Goal: Information Seeking & Learning: Learn about a topic

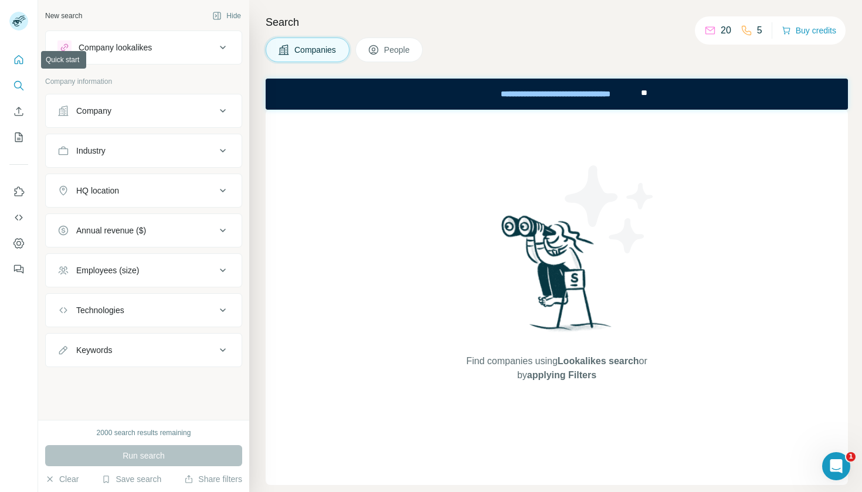
click at [16, 62] on icon "Quick start" at bounding box center [19, 60] width 12 height 12
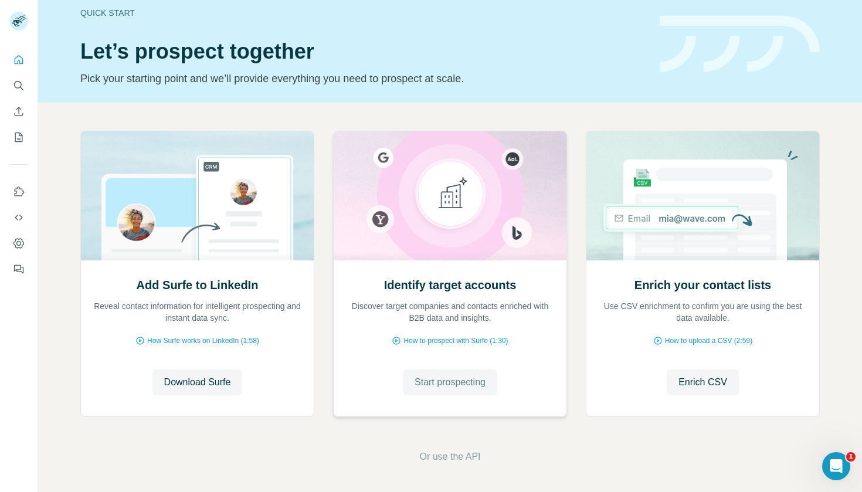
scroll to position [15, 0]
click at [345, 364] on div "Identify target accounts Discover target companies and contacts enriched with B…" at bounding box center [450, 338] width 233 height 156
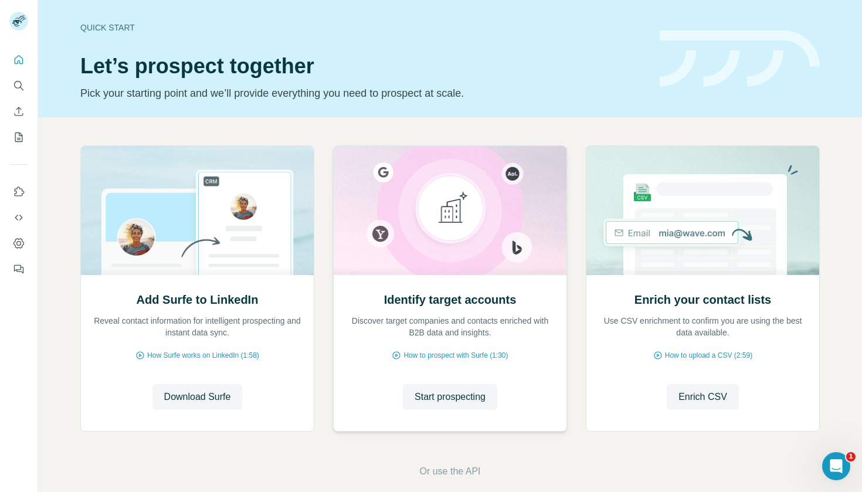
scroll to position [0, 0]
click at [433, 305] on h2 "Identify target accounts" at bounding box center [450, 299] width 133 height 16
click at [18, 94] on button "Search" at bounding box center [18, 85] width 19 height 21
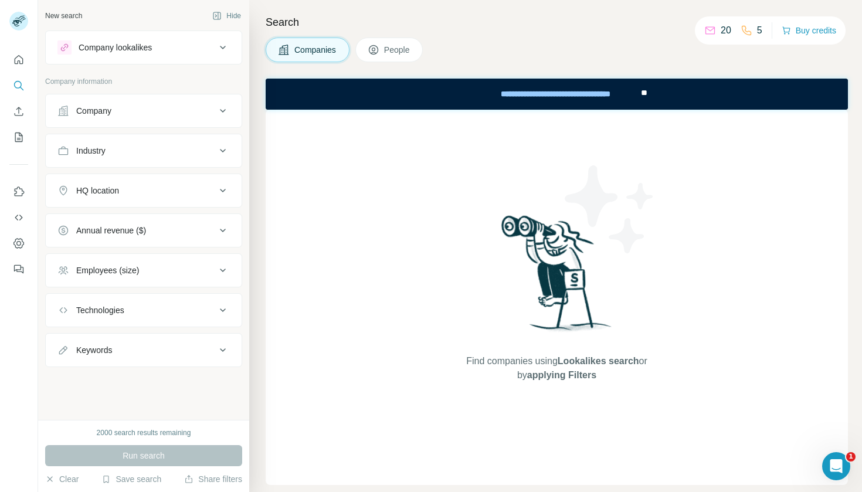
click at [297, 264] on div "Find companies using Lookalikes search or by applying Filters" at bounding box center [557, 297] width 582 height 375
click at [220, 44] on icon at bounding box center [223, 47] width 14 height 14
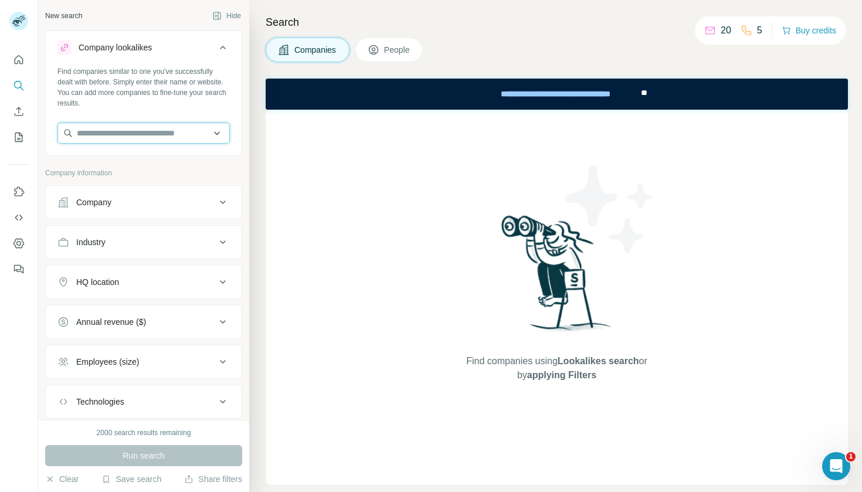
click at [173, 130] on input "text" at bounding box center [143, 133] width 172 height 21
click at [161, 110] on div "Find companies similar to one you've successfully dealt with before. Simply ent…" at bounding box center [144, 109] width 196 height 87
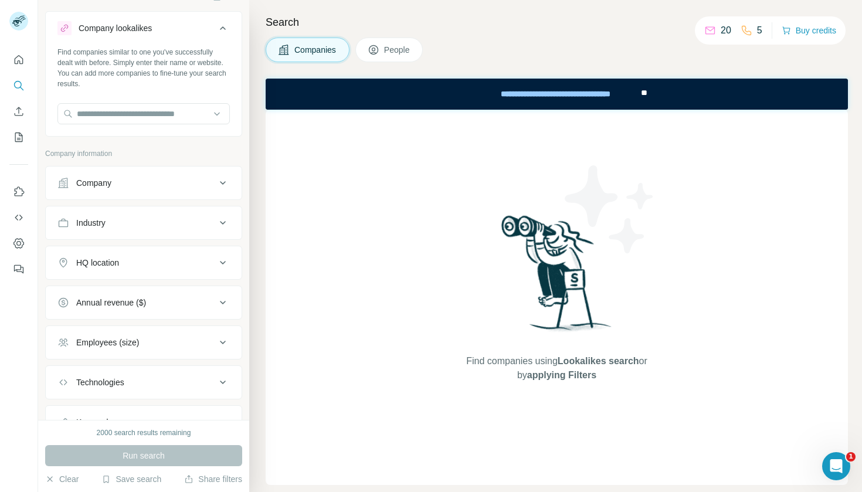
scroll to position [20, 0]
click at [134, 107] on input "text" at bounding box center [143, 113] width 172 height 21
type input "***"
click at [107, 117] on input "***" at bounding box center [143, 113] width 172 height 21
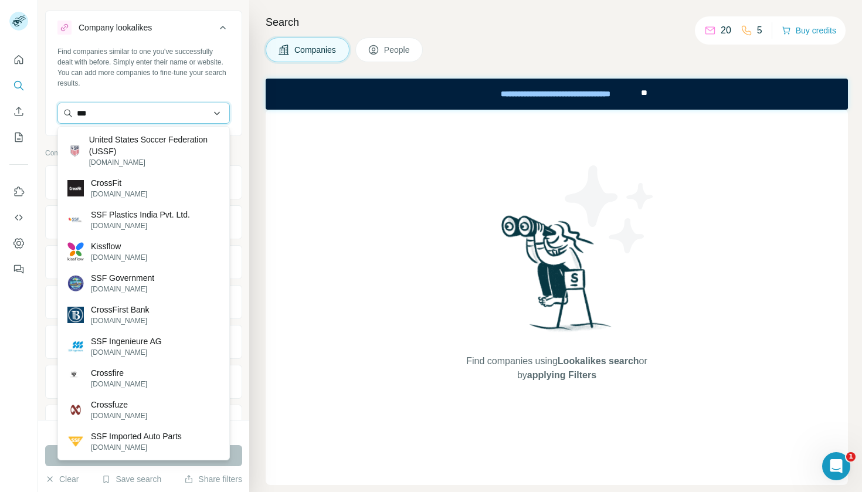
click at [107, 117] on input "***" at bounding box center [143, 113] width 172 height 21
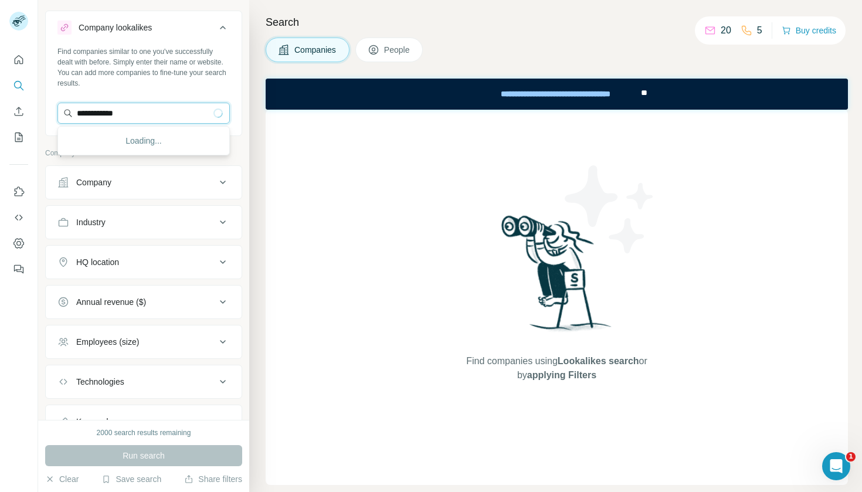
click at [161, 114] on input "**********" at bounding box center [143, 113] width 172 height 21
type input "*"
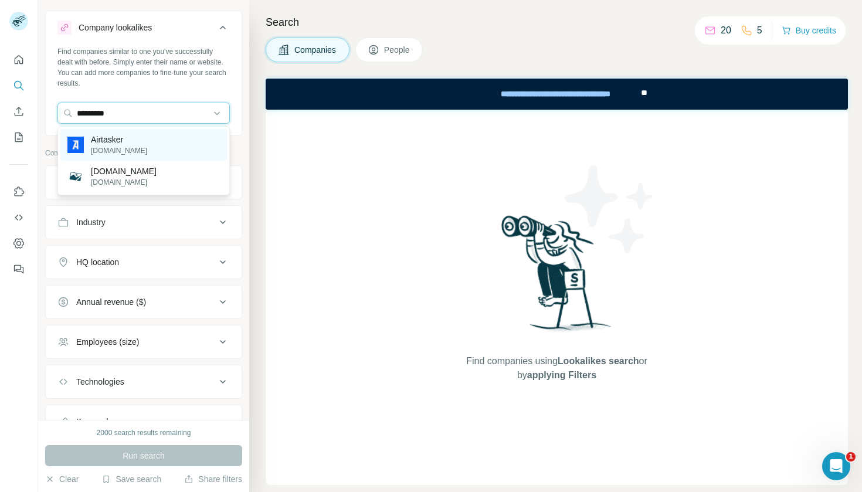
type input "*********"
click at [130, 147] on p "[DOMAIN_NAME]" at bounding box center [119, 150] width 56 height 11
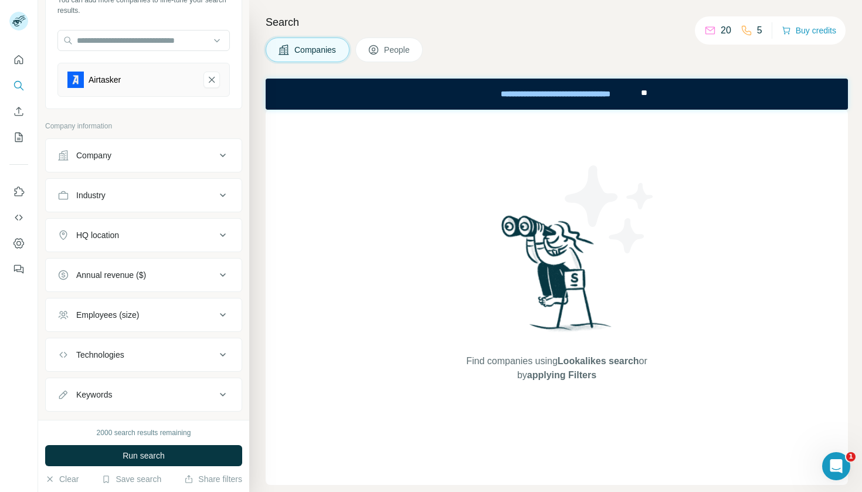
scroll to position [94, 0]
click at [125, 460] on span "Run search" at bounding box center [144, 456] width 42 height 12
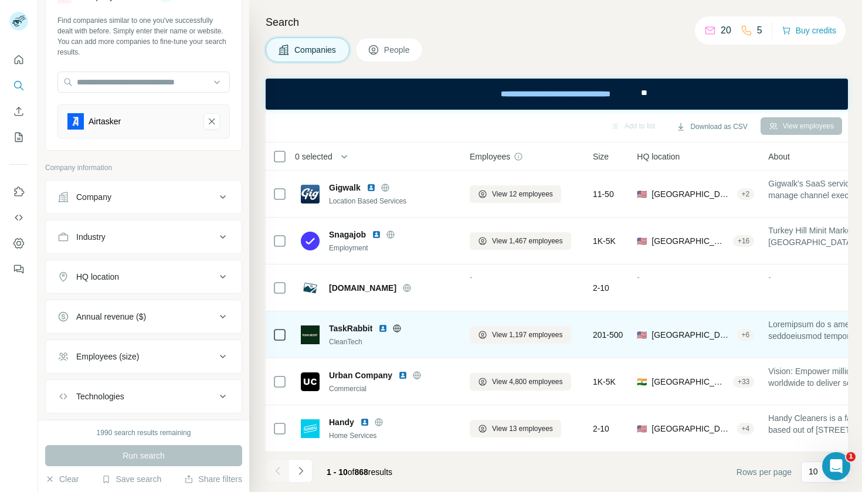
scroll to position [0, 0]
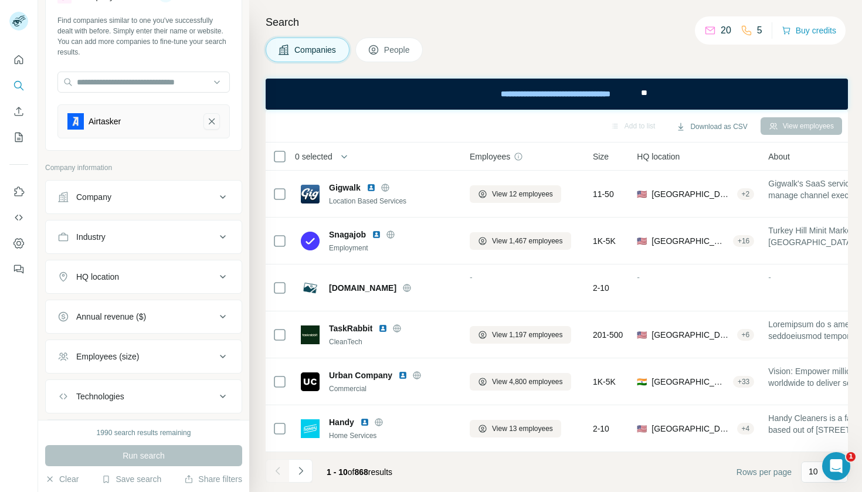
click at [210, 119] on icon "Airtasker-remove-button" at bounding box center [212, 121] width 6 height 6
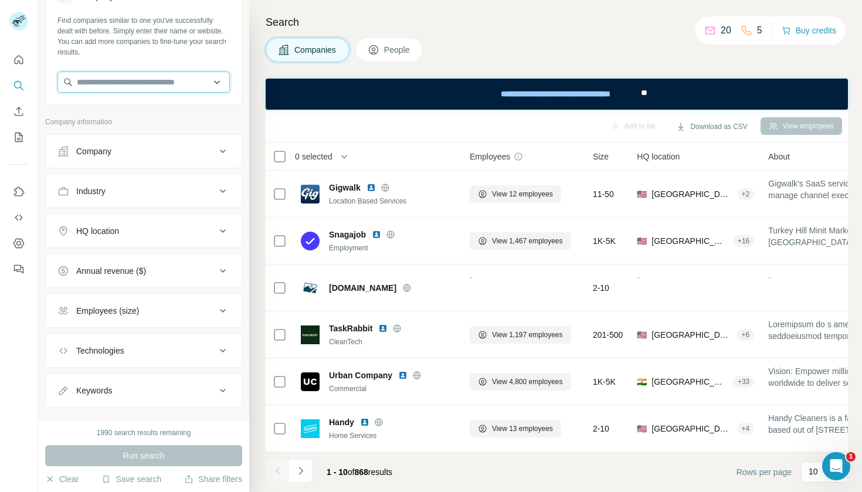
click at [134, 82] on input "text" at bounding box center [143, 82] width 172 height 21
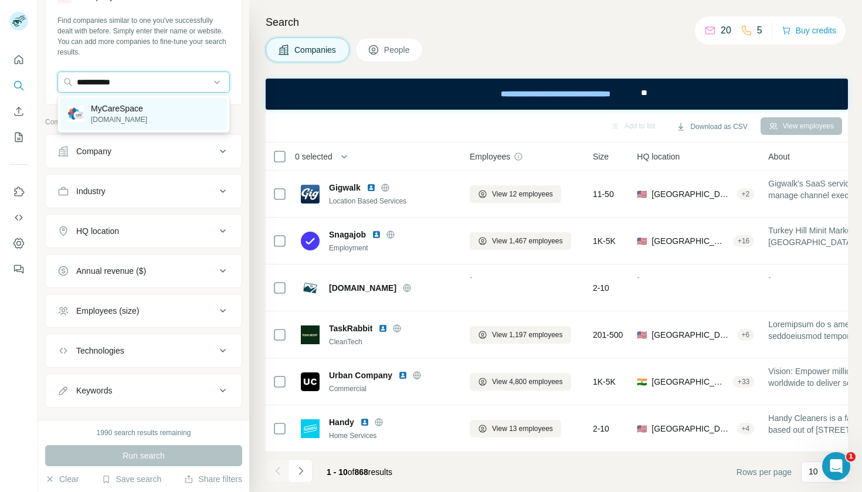
type input "**********"
click at [131, 111] on p "MyCareSpace" at bounding box center [119, 109] width 56 height 12
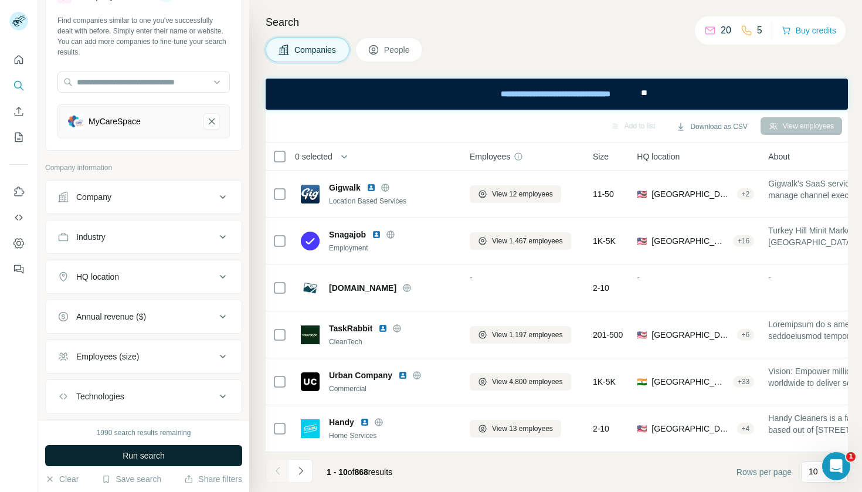
click at [148, 455] on span "Run search" at bounding box center [144, 456] width 42 height 12
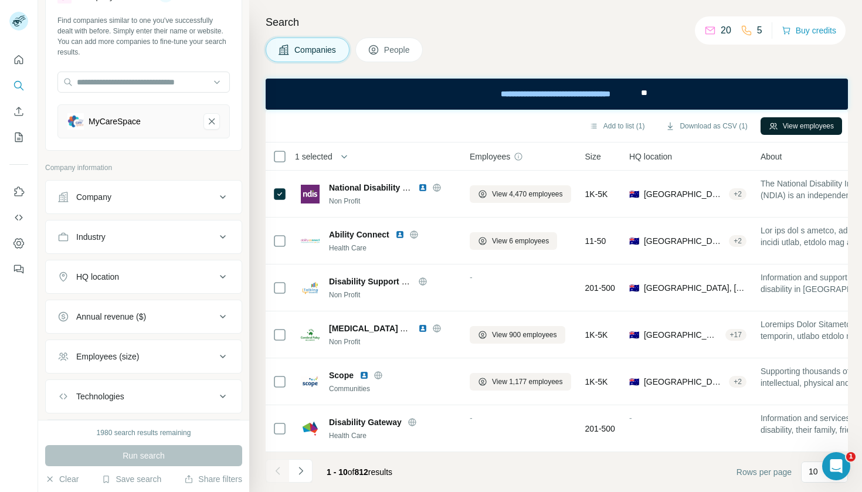
click at [800, 123] on button "View employees" at bounding box center [802, 126] width 82 height 18
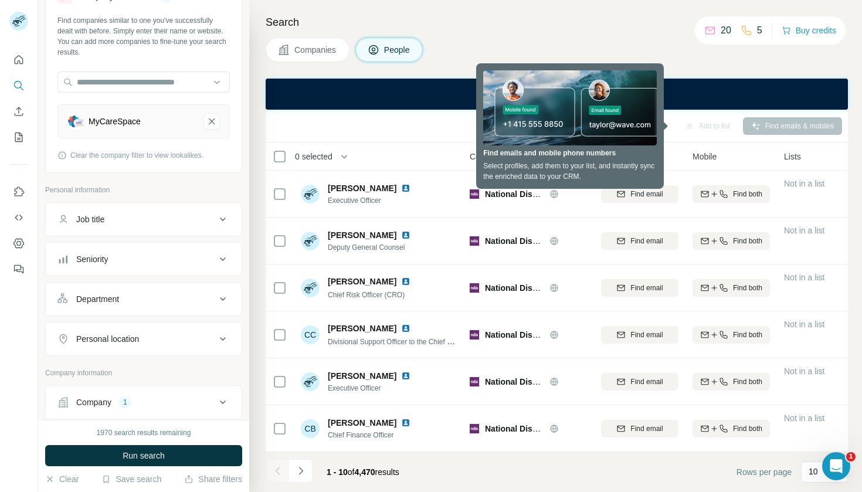
scroll to position [188, 0]
click at [348, 132] on div "Add to list Find emails & mobiles" at bounding box center [557, 126] width 571 height 21
click at [494, 38] on div "Companies People" at bounding box center [557, 50] width 582 height 25
click at [704, 124] on div "Add to list" at bounding box center [708, 126] width 62 height 18
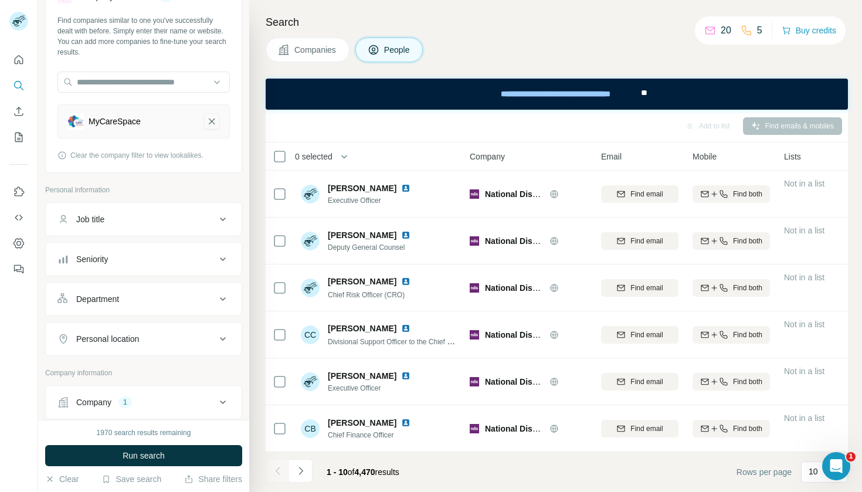
click at [212, 120] on icon "MyCareSpace-remove-button" at bounding box center [211, 122] width 11 height 12
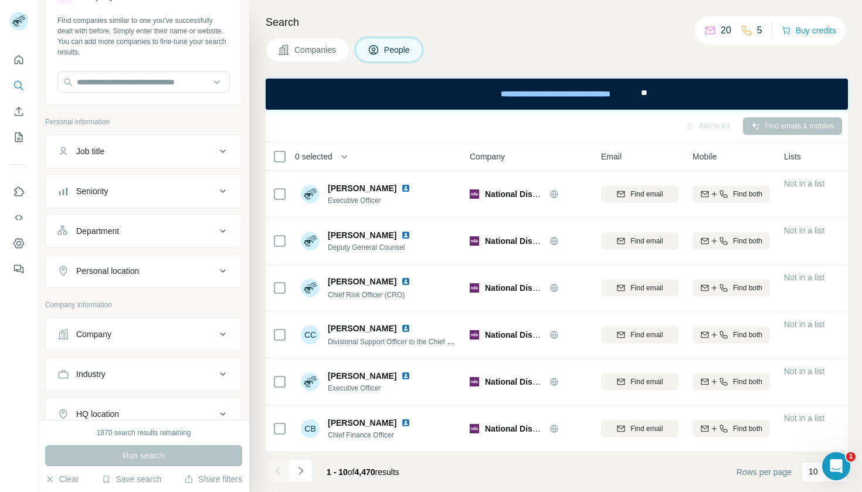
click at [313, 47] on span "Companies" at bounding box center [315, 50] width 43 height 12
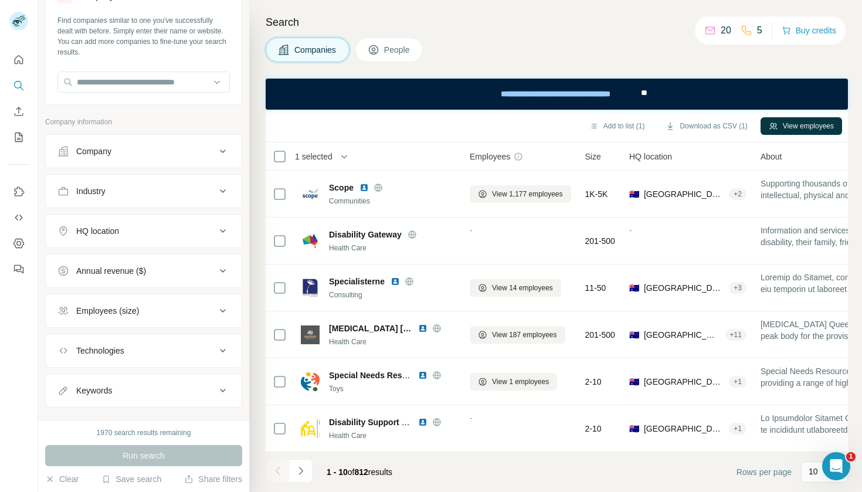
click at [220, 148] on icon at bounding box center [223, 151] width 14 height 14
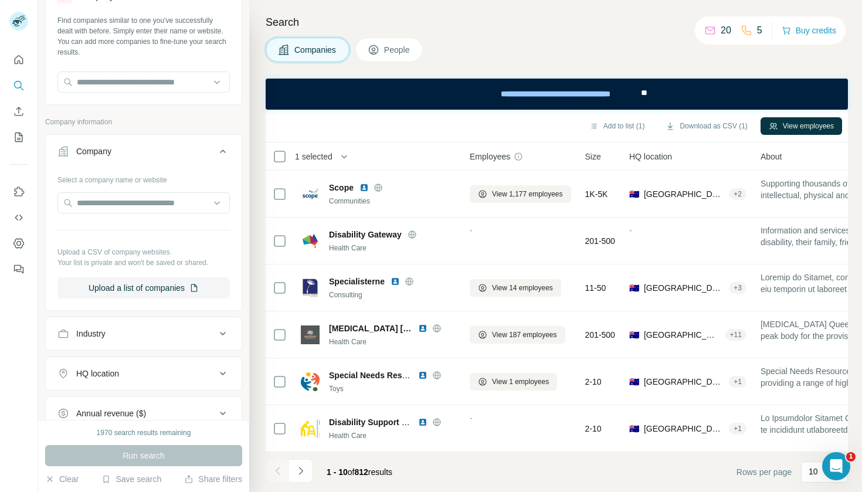
click at [221, 151] on icon at bounding box center [223, 152] width 6 height 4
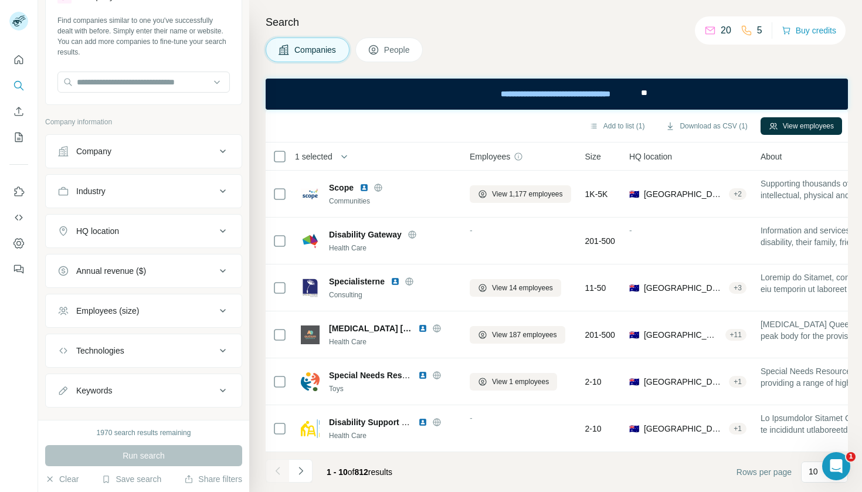
click at [223, 150] on icon at bounding box center [223, 151] width 14 height 14
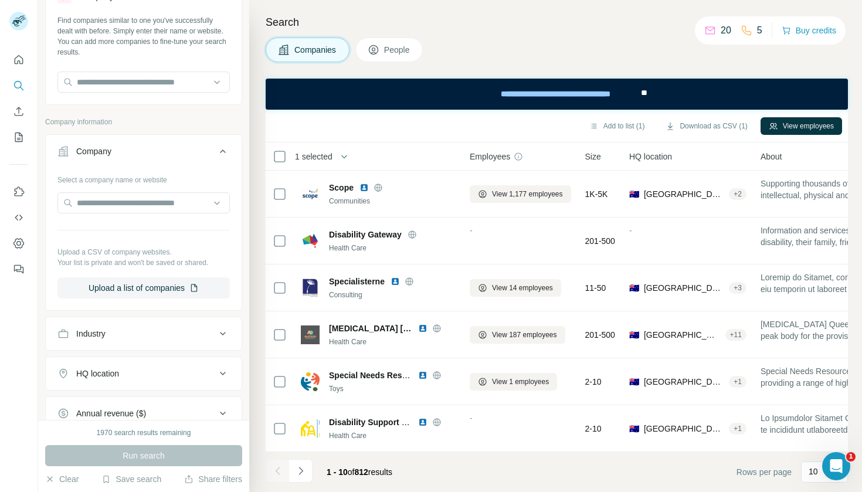
click at [221, 330] on icon at bounding box center [223, 334] width 14 height 14
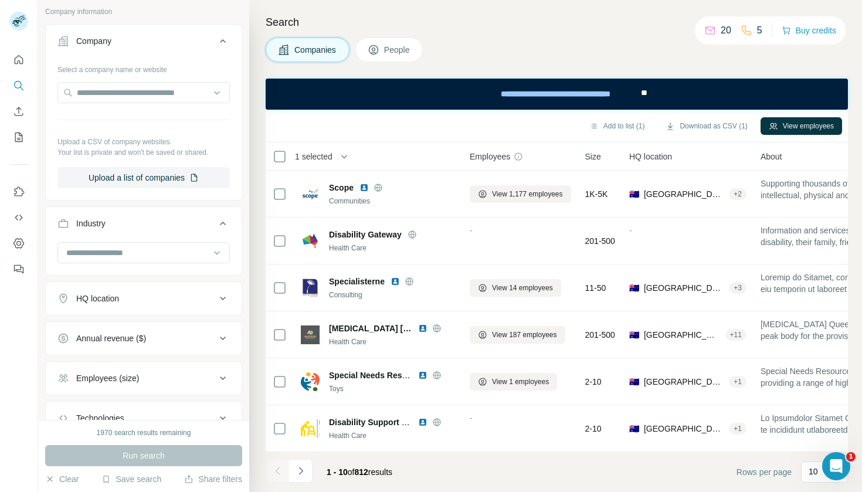
scroll to position [203, 0]
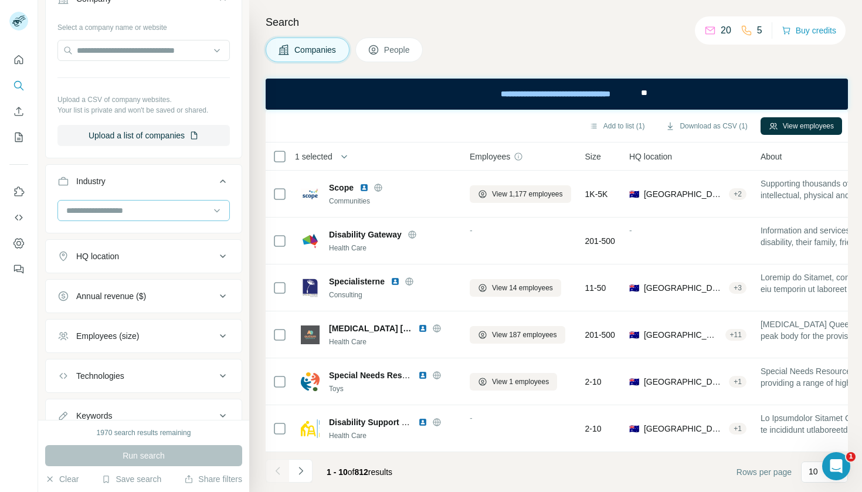
click at [152, 211] on input at bounding box center [137, 210] width 145 height 13
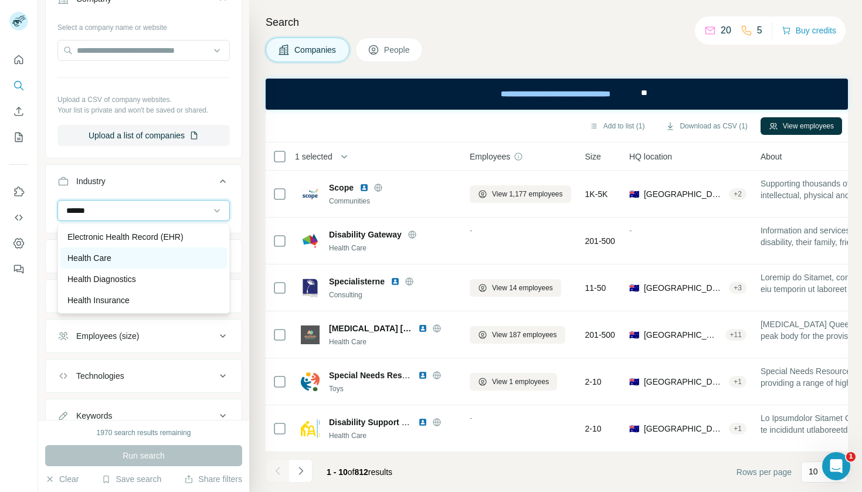
type input "******"
click at [104, 257] on p "Health Care" at bounding box center [89, 258] width 44 height 12
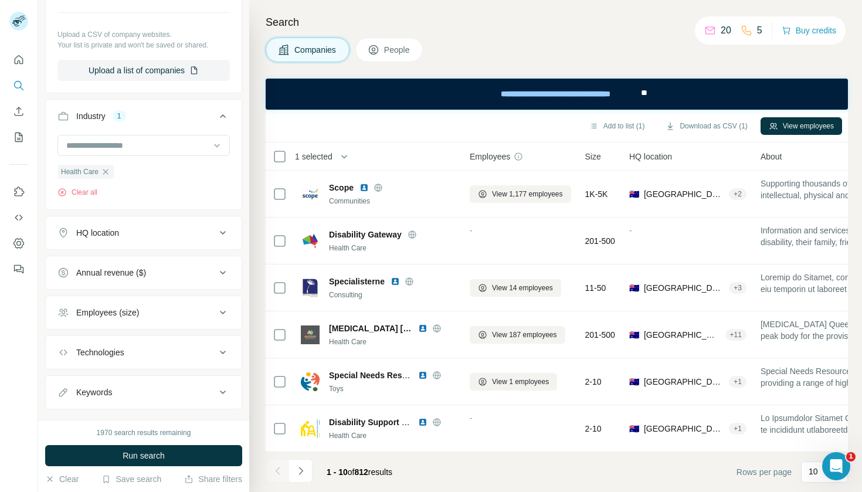
scroll to position [271, 0]
click at [171, 236] on div "HQ location" at bounding box center [136, 231] width 158 height 12
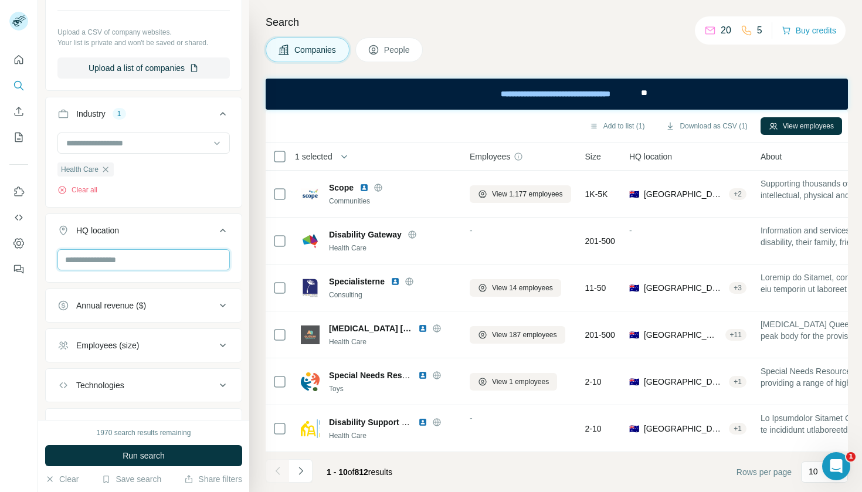
type input "*"
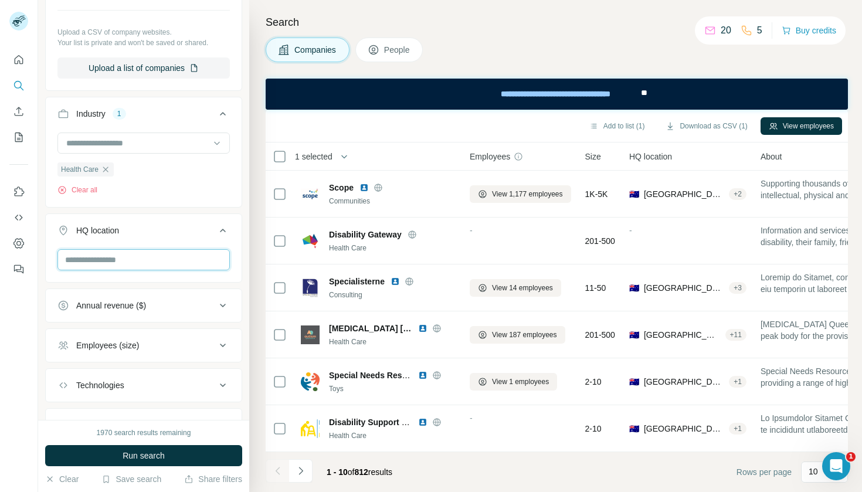
type input "*"
click at [219, 261] on input "text" at bounding box center [143, 259] width 172 height 21
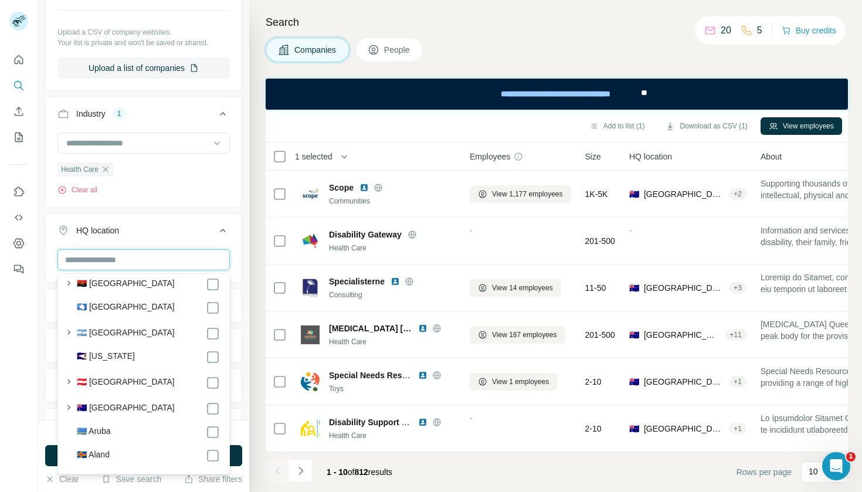
scroll to position [174, 0]
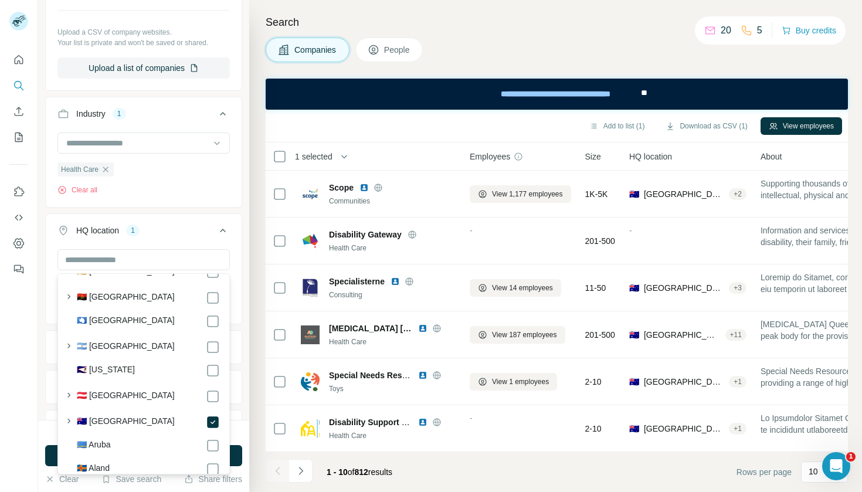
click at [198, 225] on button "HQ location 1" at bounding box center [144, 232] width 196 height 33
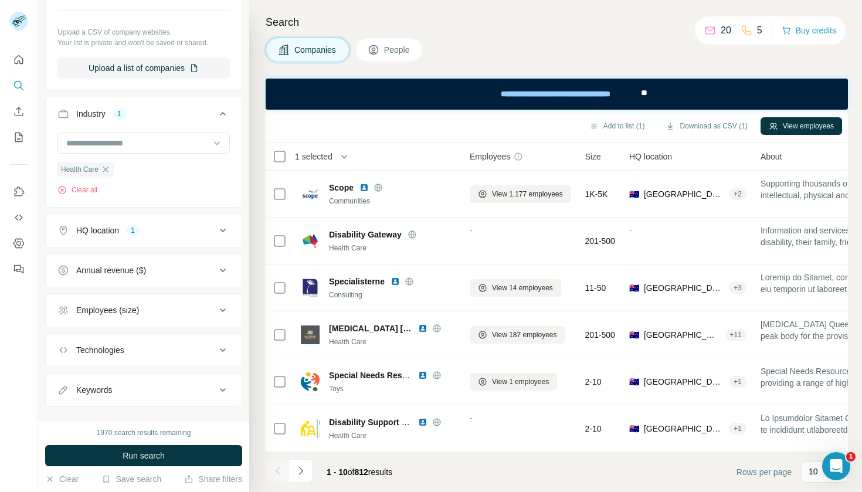
click at [224, 231] on icon at bounding box center [223, 231] width 6 height 4
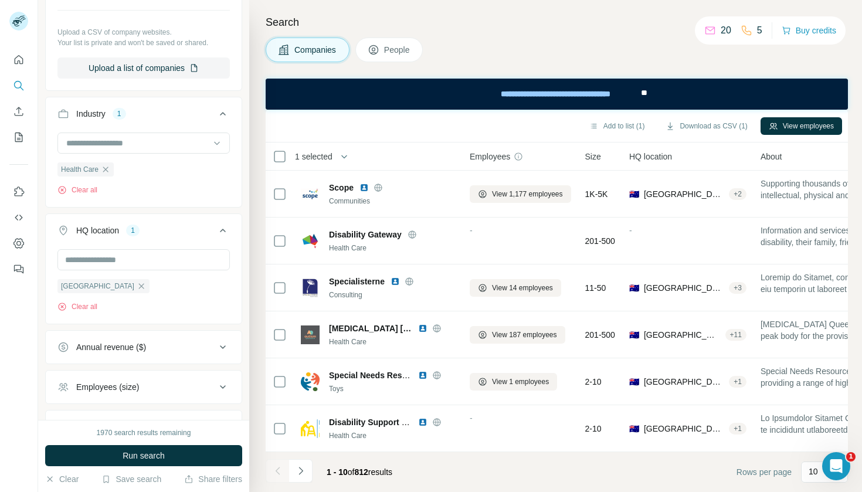
click at [224, 231] on icon at bounding box center [223, 231] width 6 height 4
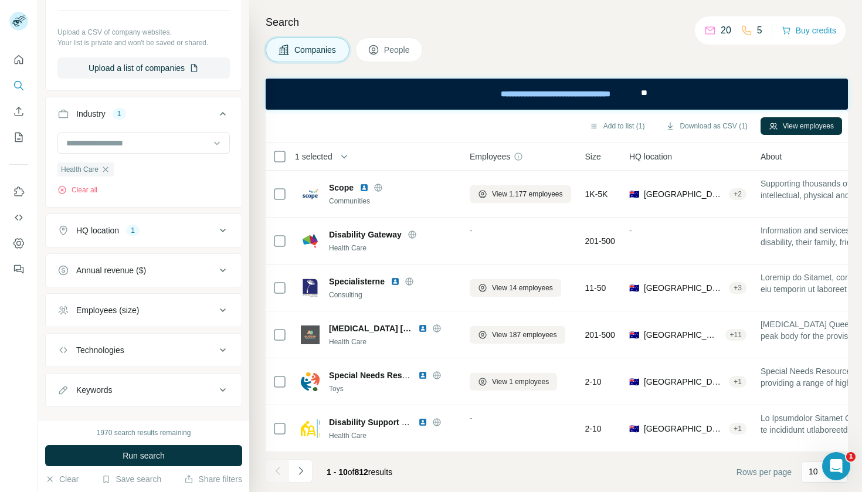
click at [224, 231] on icon at bounding box center [223, 231] width 6 height 4
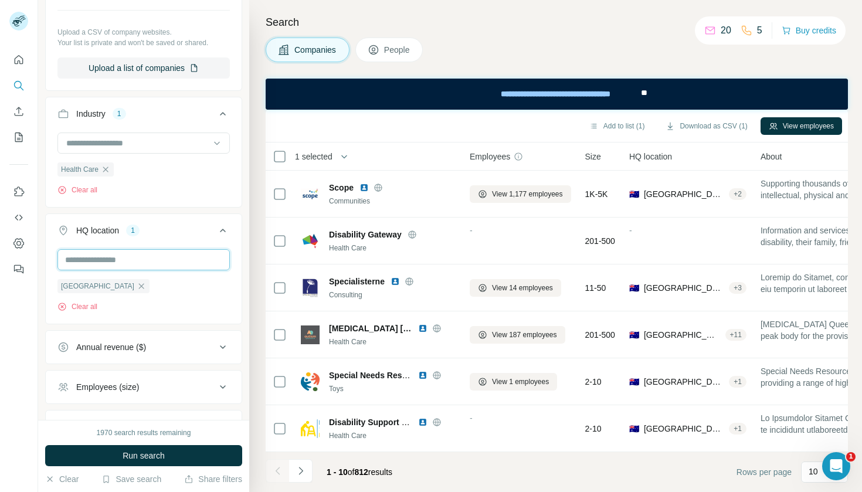
type input "*"
click at [225, 233] on icon at bounding box center [223, 230] width 14 height 14
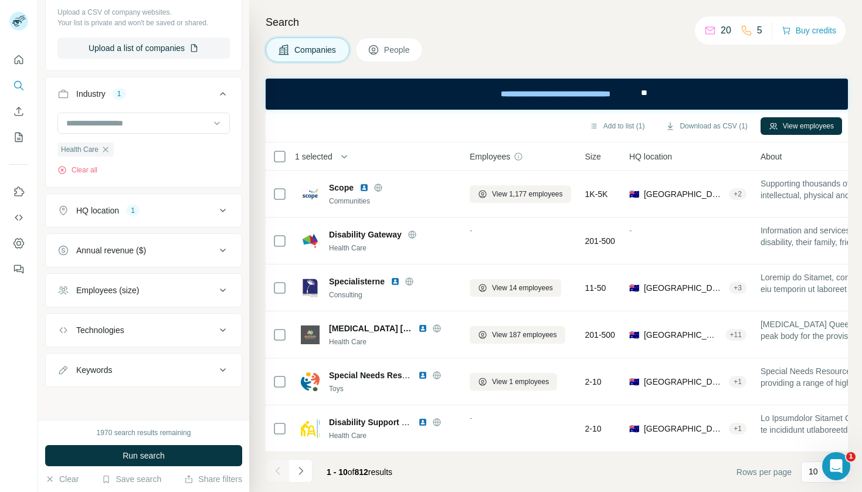
scroll to position [291, 0]
click at [221, 371] on icon at bounding box center [223, 370] width 14 height 14
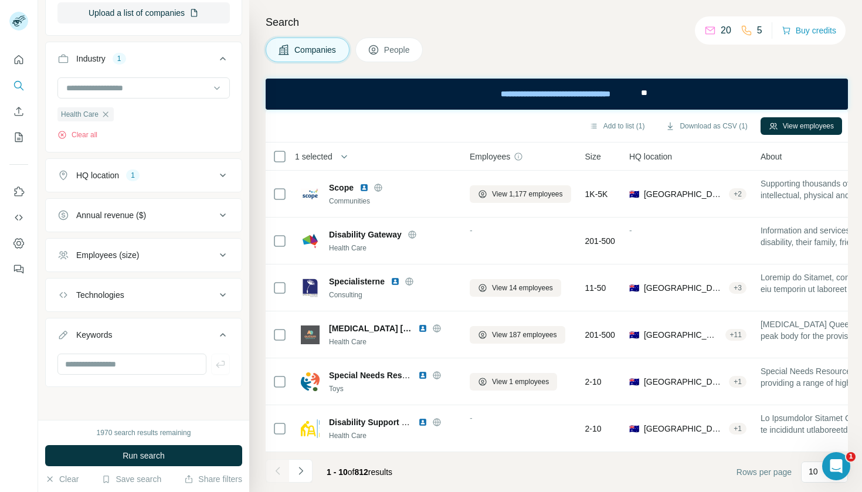
scroll to position [327, 0]
click at [151, 369] on input "text" at bounding box center [131, 364] width 149 height 21
type input "**********"
drag, startPoint x: 140, startPoint y: 429, endPoint x: 138, endPoint y: 458, distance: 28.8
click at [138, 458] on span "Run search" at bounding box center [144, 456] width 42 height 12
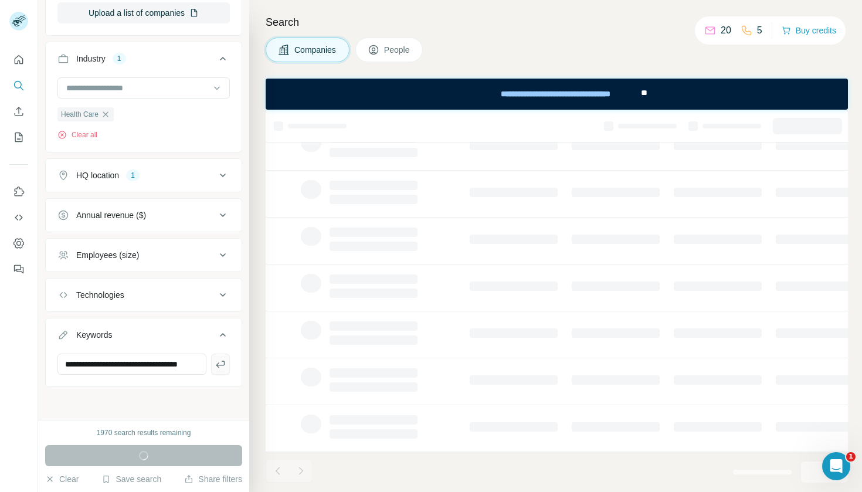
click at [216, 365] on icon "button" at bounding box center [220, 364] width 9 height 7
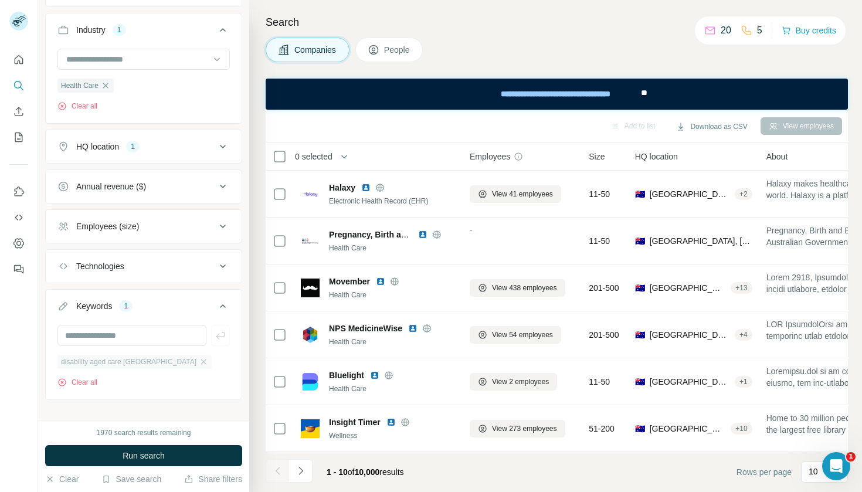
scroll to position [356, 0]
click at [105, 455] on button "Run search" at bounding box center [143, 455] width 197 height 21
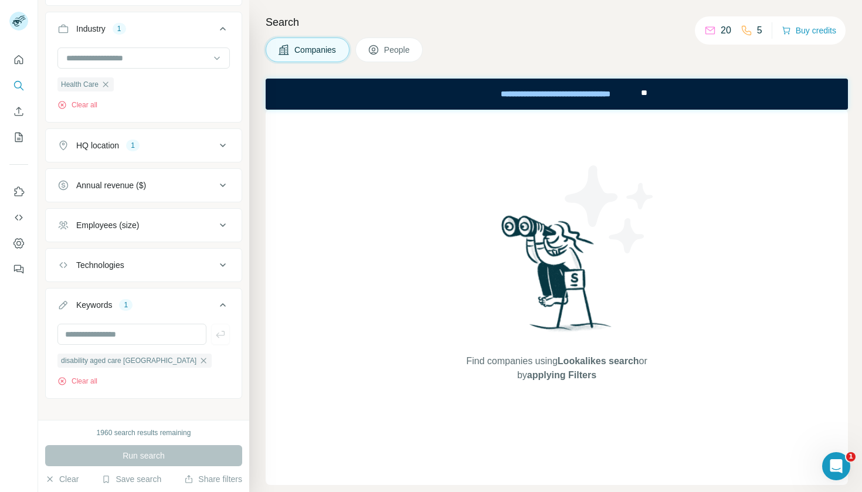
scroll to position [0, 0]
click at [71, 378] on button "Clear all" at bounding box center [77, 381] width 40 height 11
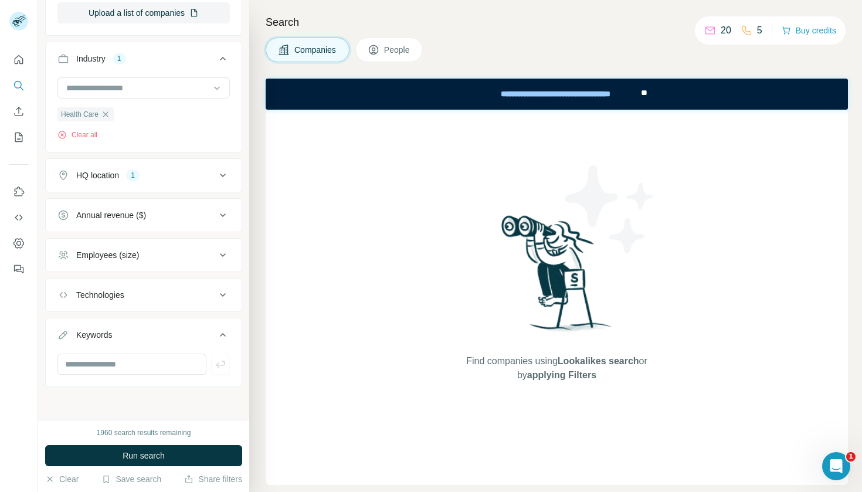
scroll to position [327, 0]
click at [151, 454] on span "Run search" at bounding box center [144, 456] width 42 height 12
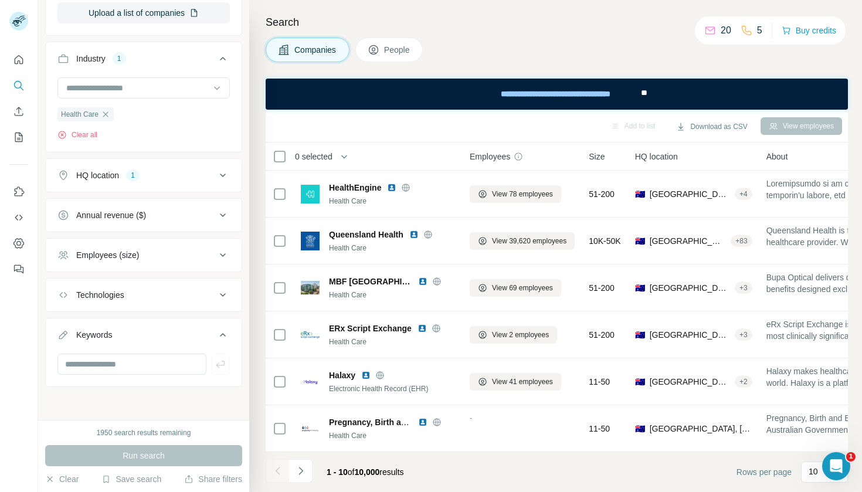
click at [375, 49] on icon at bounding box center [374, 50] width 12 height 12
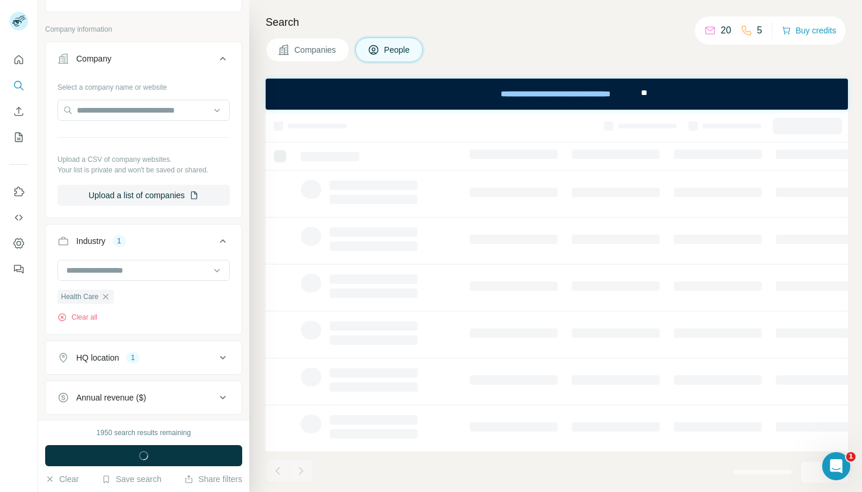
click at [312, 45] on span "Companies" at bounding box center [315, 50] width 43 height 12
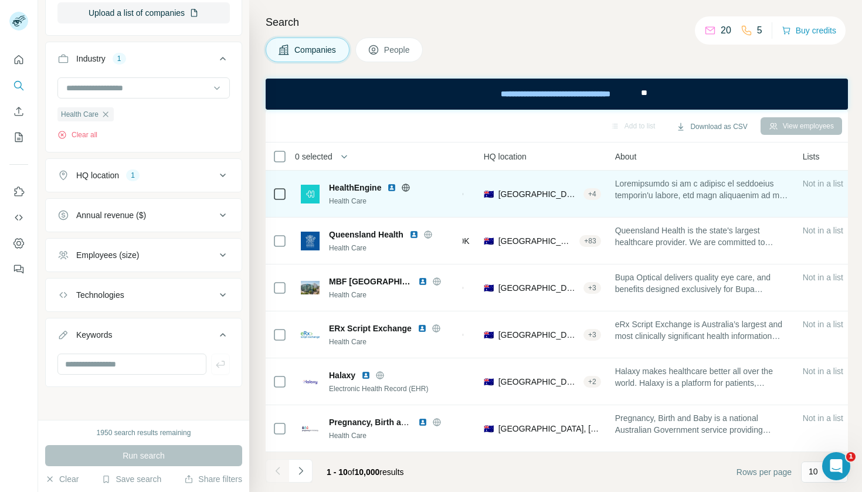
scroll to position [0, 167]
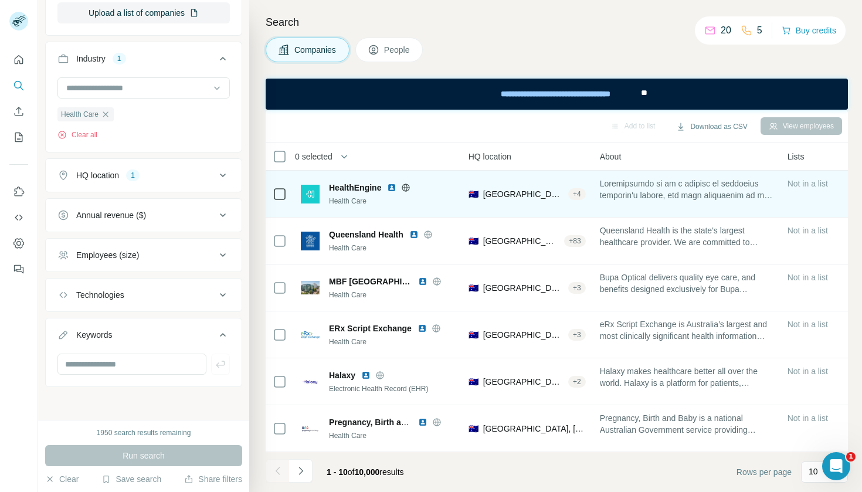
click at [642, 194] on span at bounding box center [687, 189] width 174 height 23
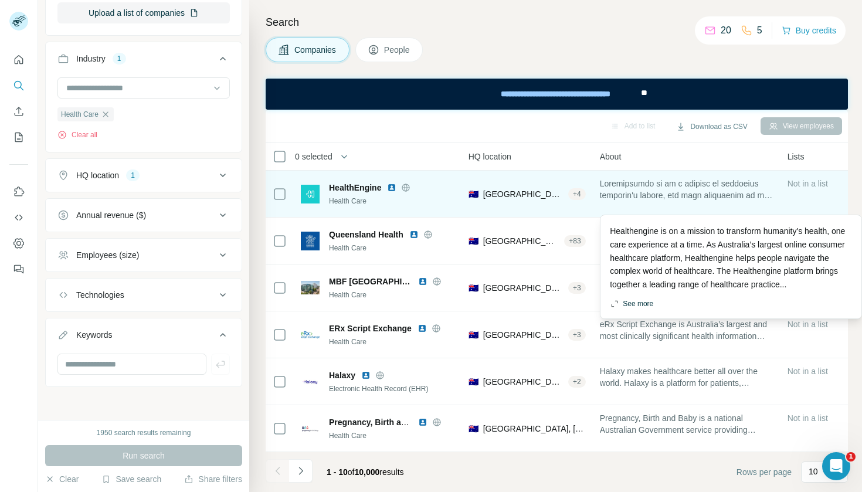
click at [636, 299] on button "See more" at bounding box center [631, 303] width 43 height 11
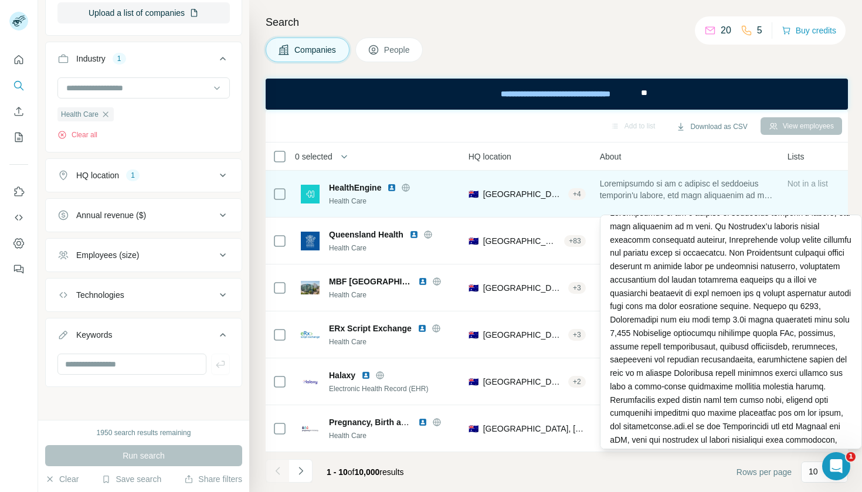
scroll to position [18, 0]
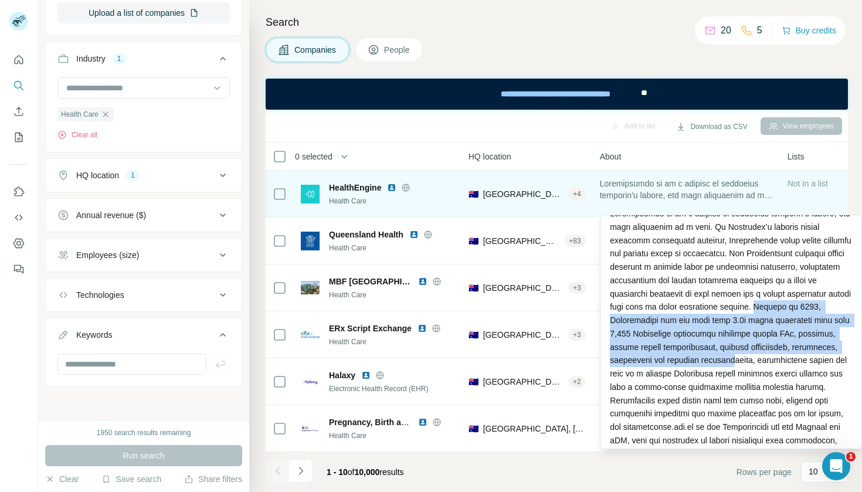
drag, startPoint x: 709, startPoint y: 305, endPoint x: 672, endPoint y: 348, distance: 56.5
click at [672, 348] on div at bounding box center [731, 333] width 242 height 253
click at [656, 365] on div at bounding box center [731, 334] width 242 height 253
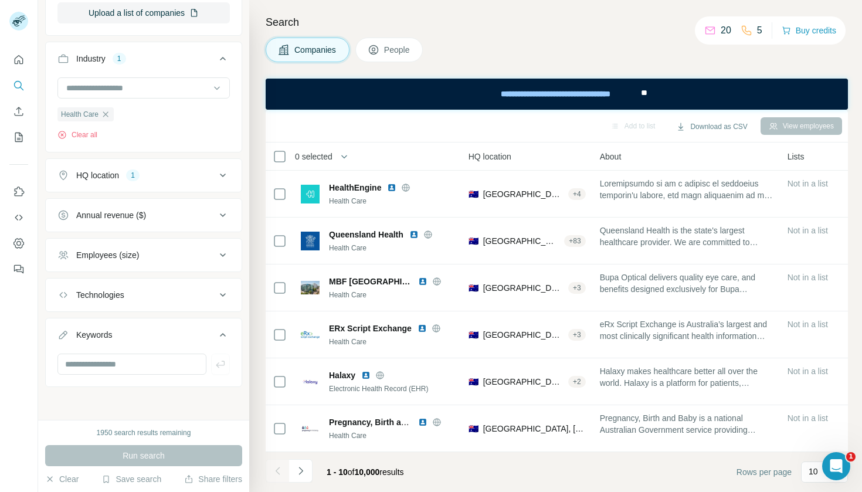
click at [378, 55] on icon at bounding box center [374, 50] width 12 height 12
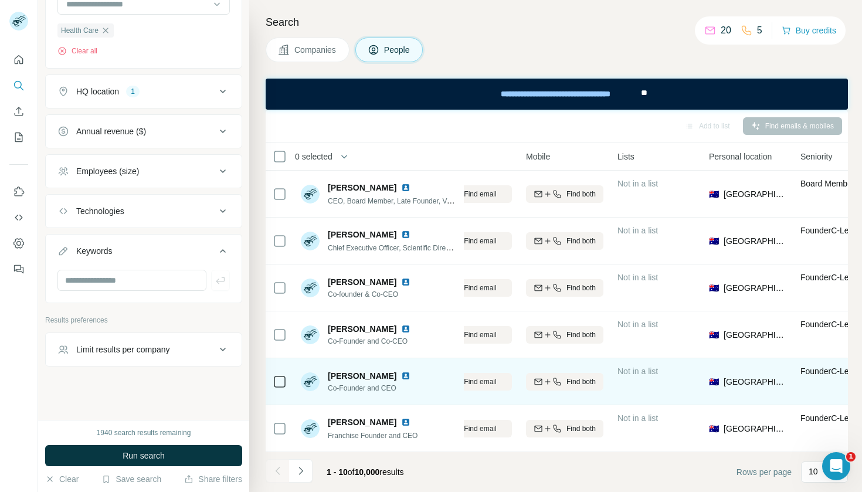
scroll to position [0, 167]
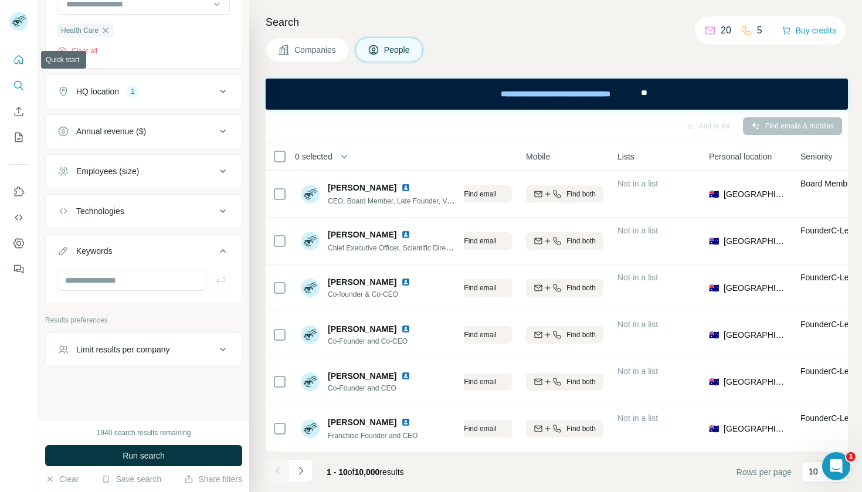
click at [16, 63] on icon "Quick start" at bounding box center [19, 60] width 12 height 12
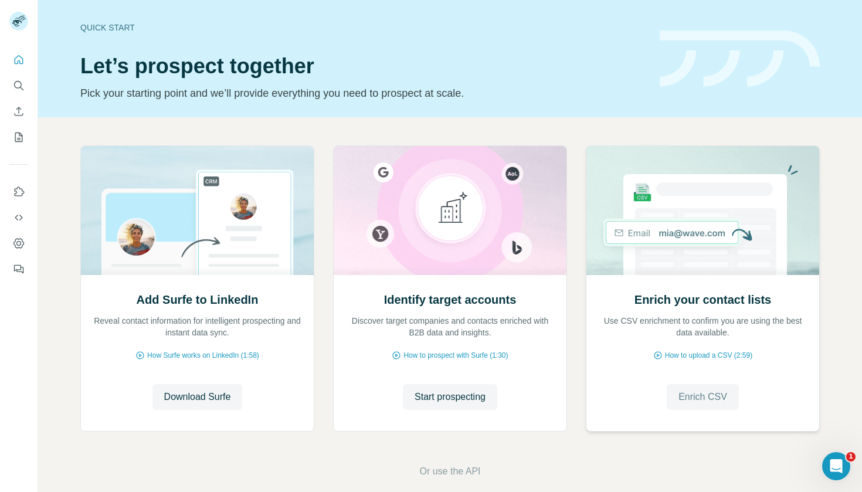
click at [687, 398] on span "Enrich CSV" at bounding box center [702, 397] width 49 height 14
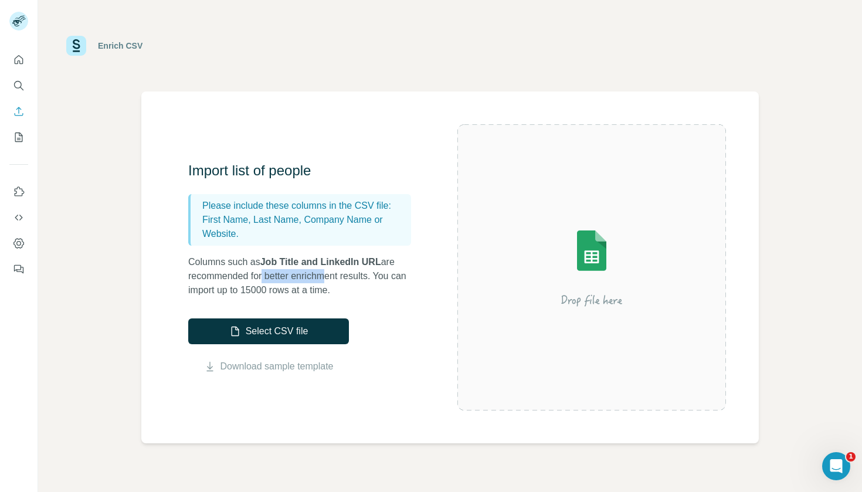
drag, startPoint x: 263, startPoint y: 271, endPoint x: 325, endPoint y: 267, distance: 61.7
click at [325, 267] on p "Columns such as Job Title and LinkedIn URL are recommended for better enrichmen…" at bounding box center [305, 276] width 235 height 42
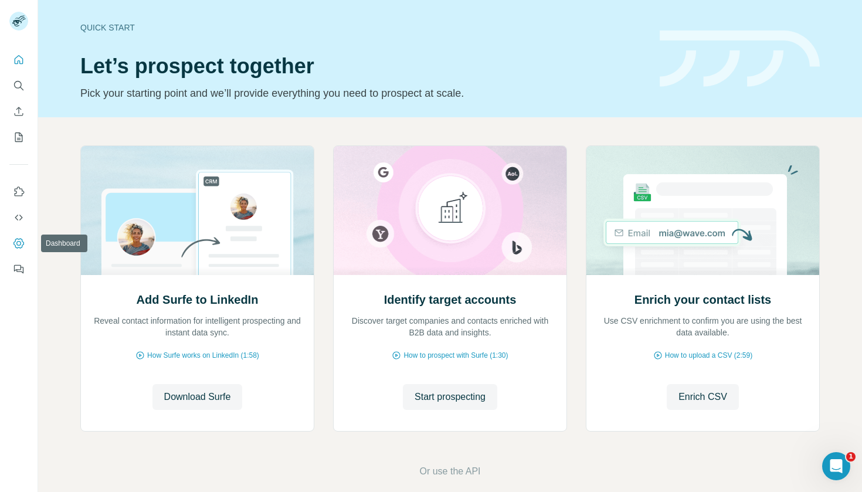
click at [16, 243] on icon "Dashboard" at bounding box center [19, 243] width 12 height 12
